Goal: Information Seeking & Learning: Learn about a topic

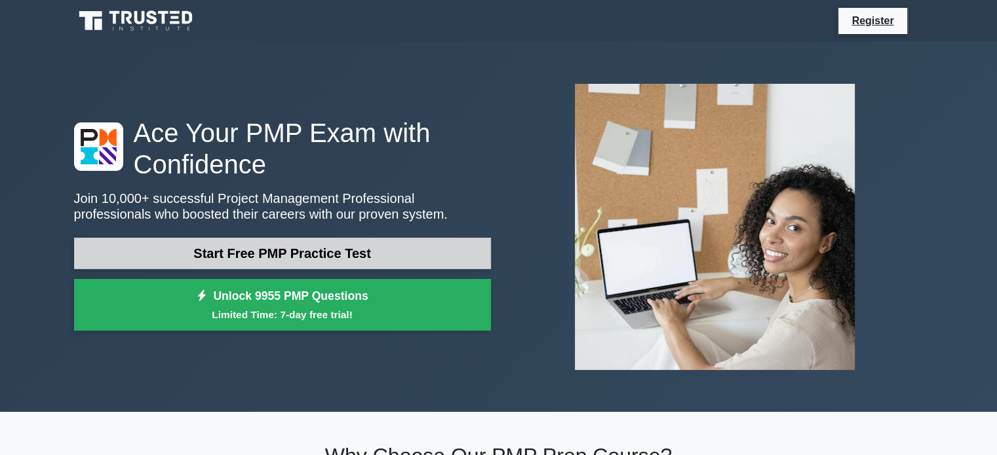
click at [323, 252] on link "Start Free PMP Practice Test" at bounding box center [282, 253] width 417 height 31
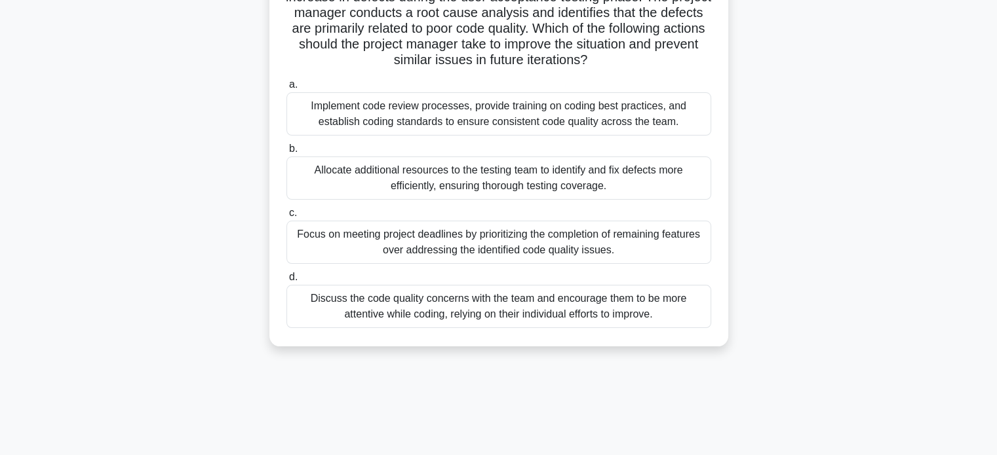
click at [453, 124] on div "Implement code review processes, provide training on coding best practices, and…" at bounding box center [498, 113] width 425 height 43
click at [286, 89] on input "a. Implement code review processes, provide training on coding best practices, …" at bounding box center [286, 85] width 0 height 9
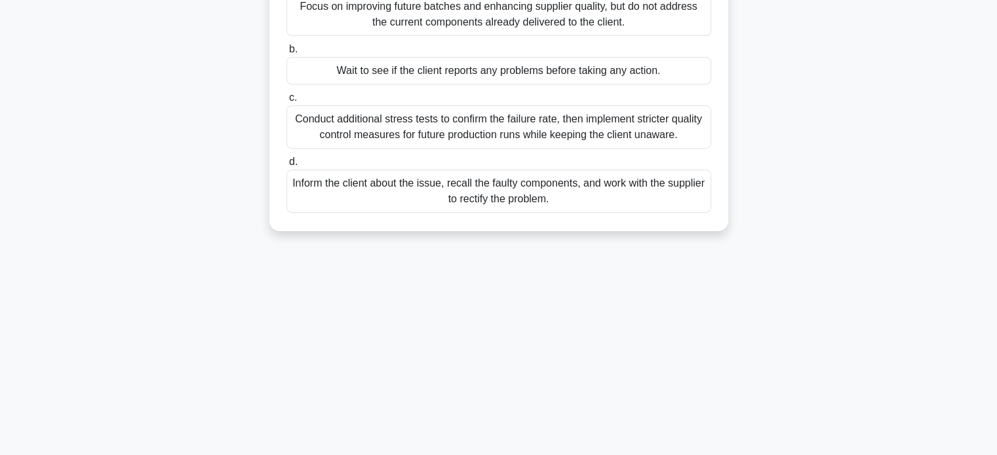
click at [457, 156] on label "d. Inform the client about the issue, recall the faulty components, and work wi…" at bounding box center [498, 183] width 425 height 59
click at [286, 158] on input "d. Inform the client about the issue, recall the faulty components, and work wi…" at bounding box center [286, 162] width 0 height 9
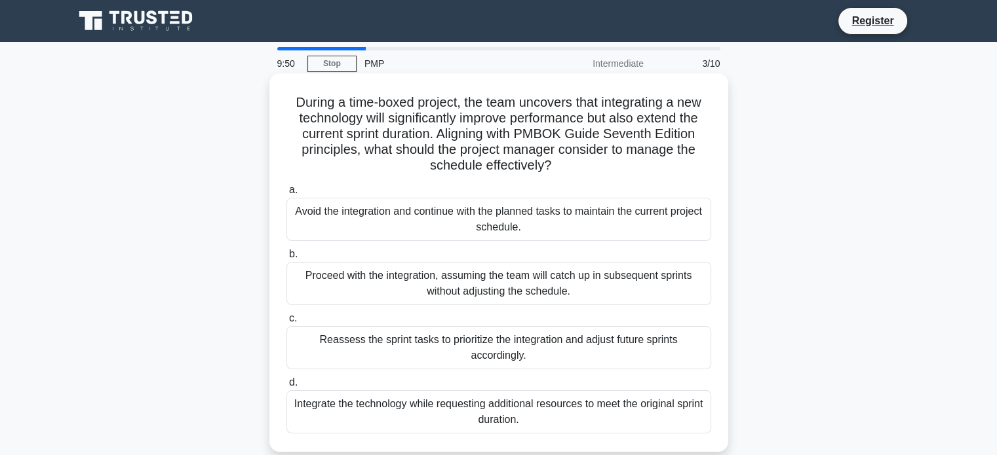
click at [461, 206] on div "Avoid the integration and continue with the planned tasks to maintain the curre…" at bounding box center [498, 219] width 425 height 43
click at [286, 195] on input "a. Avoid the integration and continue with the planned tasks to maintain the cu…" at bounding box center [286, 190] width 0 height 9
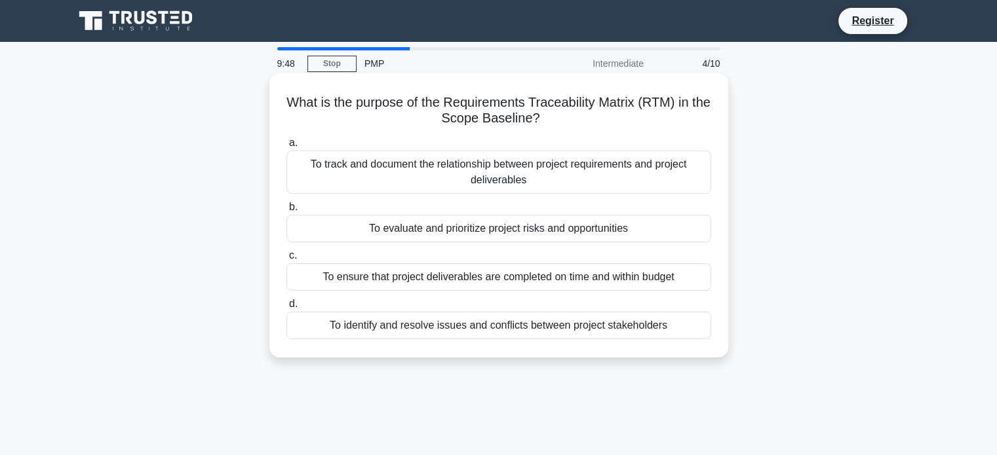
click at [474, 227] on div "To evaluate and prioritize project risks and opportunities" at bounding box center [498, 229] width 425 height 28
click at [286, 212] on input "b. To evaluate and prioritize project risks and opportunities" at bounding box center [286, 207] width 0 height 9
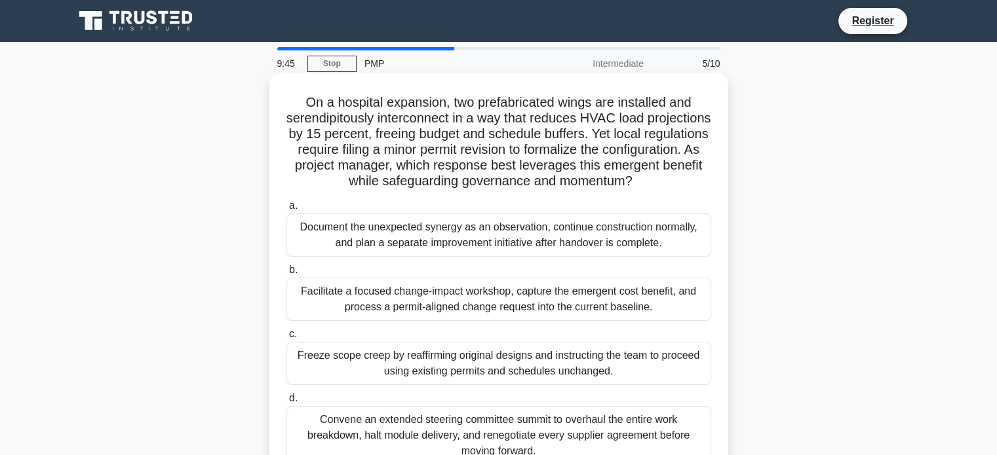
click at [490, 294] on div "Facilitate a focused change-impact workshop, capture the emergent cost benefit,…" at bounding box center [498, 299] width 425 height 43
click at [286, 275] on input "b. Facilitate a focused change-impact workshop, capture the emergent cost benef…" at bounding box center [286, 270] width 0 height 9
